Goal: Check status: Check status

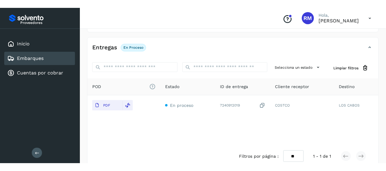
scroll to position [115, 0]
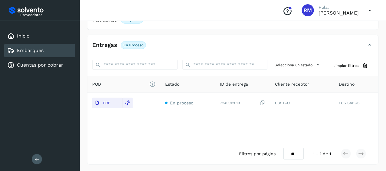
click at [26, 51] on link "Embarques" at bounding box center [30, 51] width 27 height 6
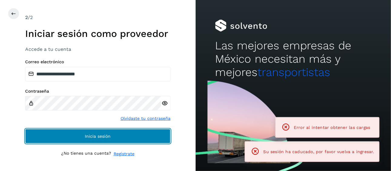
click at [102, 133] on button "Inicia sesión" at bounding box center [97, 136] width 145 height 15
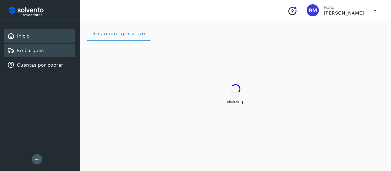
click at [41, 53] on div "Embarques" at bounding box center [25, 50] width 36 height 7
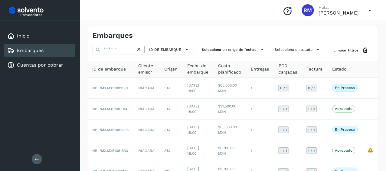
click at [37, 155] on icon at bounding box center [37, 159] width 5 height 5
